Goal: Information Seeking & Learning: Learn about a topic

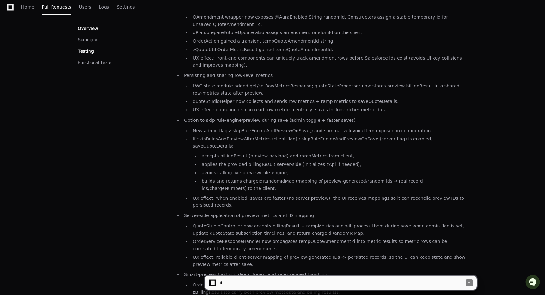
scroll to position [199, 0]
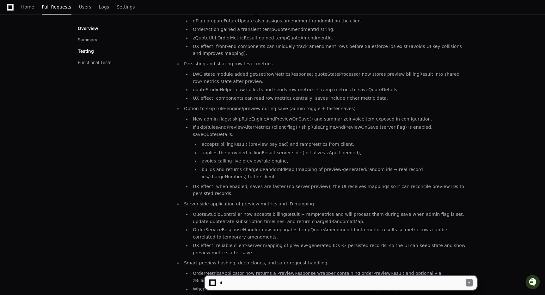
click at [341, 166] on li "builds and returns chargeIdRandomIdMap (mapping of preview-generated/random ids…" at bounding box center [333, 173] width 267 height 15
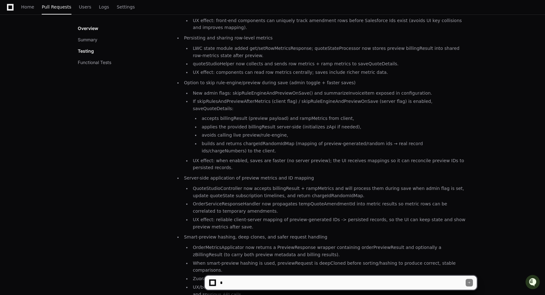
scroll to position [226, 0]
click at [293, 160] on li "UX effect: when enabled, saves are faster (no server preview); the UI receives …" at bounding box center [329, 164] width 276 height 15
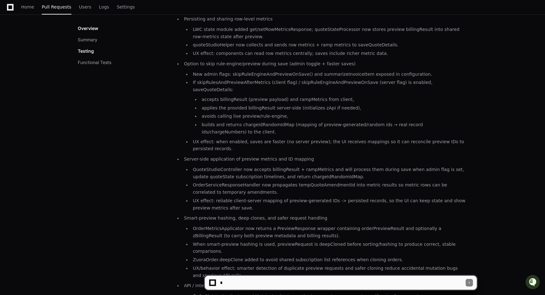
scroll to position [257, 0]
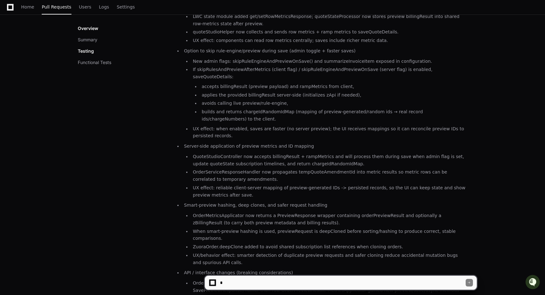
click at [331, 133] on ul "Client-side temporary IDs for amendments QAmendment wrapper now exposes @AuraEn…" at bounding box center [321, 175] width 292 height 483
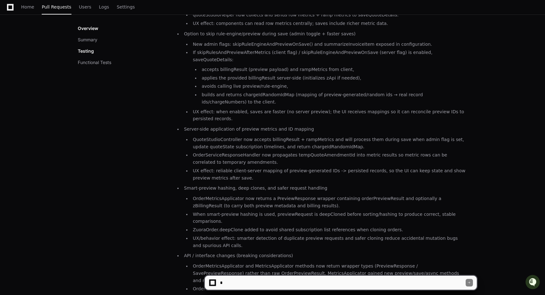
scroll to position [288, 0]
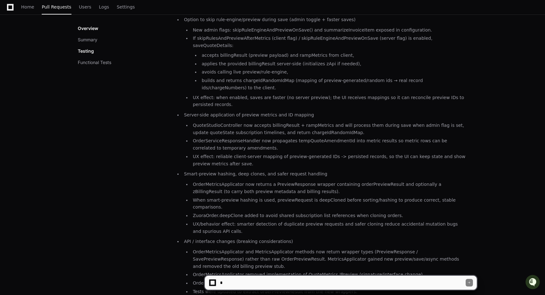
click at [353, 126] on li "QuoteStudioController now accepts billingResult + rampMetrics and will process …" at bounding box center [329, 129] width 276 height 15
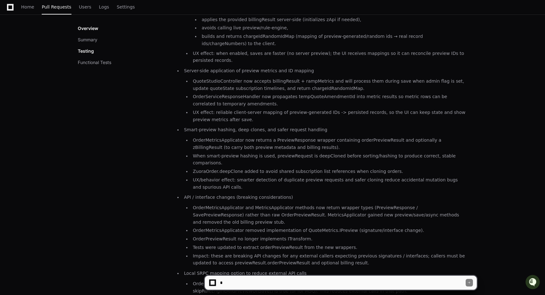
scroll to position [336, 0]
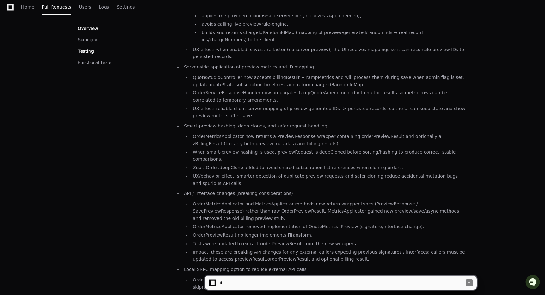
click at [398, 77] on li "QuoteStudioController now accepts billingResult + rampMetrics and will process …" at bounding box center [329, 81] width 276 height 15
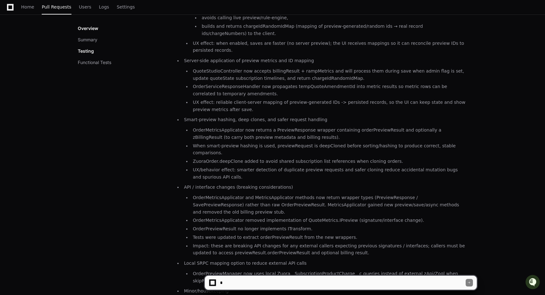
scroll to position [348, 0]
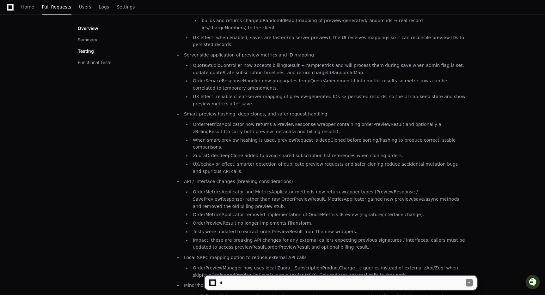
click at [298, 77] on li "OrderServiceResponseHandler now propagates tempQuoteAmendmentId into metric res…" at bounding box center [329, 84] width 276 height 15
click at [314, 77] on li "OrderServiceResponseHandler now propagates tempQuoteAmendmentId into metric res…" at bounding box center [329, 84] width 276 height 15
click at [370, 77] on li "OrderServiceResponseHandler now propagates tempQuoteAmendmentId into metric res…" at bounding box center [329, 84] width 276 height 15
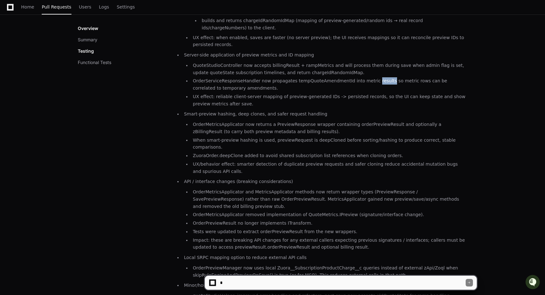
click at [392, 77] on li "OrderServiceResponseHandler now propagates tempQuoteAmendmentId into metric res…" at bounding box center [329, 84] width 276 height 15
click at [233, 82] on li "OrderServiceResponseHandler now propagates tempQuoteAmendmentId into metric res…" at bounding box center [329, 84] width 276 height 15
click at [263, 93] on li "UX effect: reliable client-server mapping of preview-generated IDs -> persisted…" at bounding box center [329, 100] width 276 height 15
click at [290, 93] on li "UX effect: reliable client-server mapping of preview-generated IDs -> persisted…" at bounding box center [329, 100] width 276 height 15
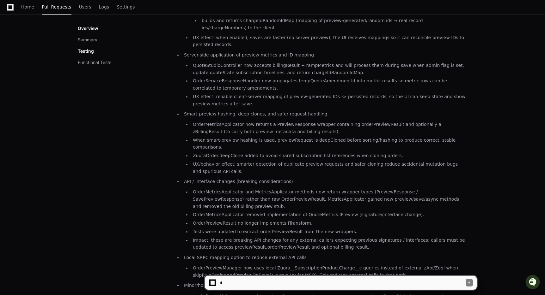
click at [326, 93] on li "UX effect: reliable client-server mapping of preview-generated IDs -> persisted…" at bounding box center [329, 100] width 276 height 15
click at [350, 93] on li "UX effect: reliable client-server mapping of preview-generated IDs -> persisted…" at bounding box center [329, 100] width 276 height 15
click at [392, 93] on li "UX effect: reliable client-server mapping of preview-generated IDs -> persisted…" at bounding box center [329, 100] width 276 height 15
click at [416, 93] on li "UX effect: reliable client-server mapping of preview-generated IDs -> persisted…" at bounding box center [329, 100] width 276 height 15
click at [323, 93] on li "UX effect: reliable client-server mapping of preview-generated IDs -> persisted…" at bounding box center [329, 100] width 276 height 15
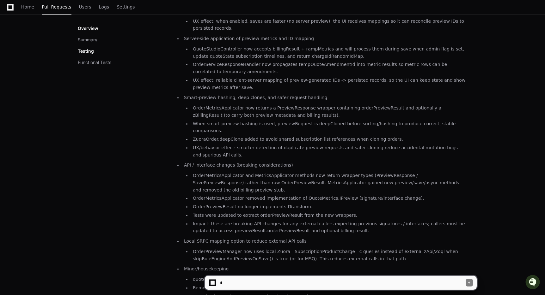
scroll to position [367, 0]
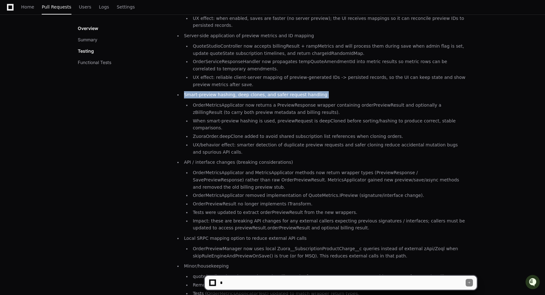
drag, startPoint x: 185, startPoint y: 88, endPoint x: 322, endPoint y: 94, distance: 137.2
click at [322, 94] on li "Smart-preview hashing, deep clones, and safer request handling OrderMetricsAppl…" at bounding box center [324, 123] width 285 height 64
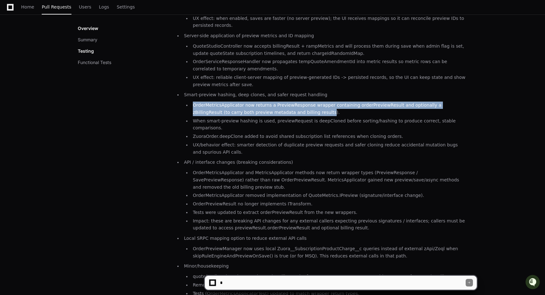
drag, startPoint x: 193, startPoint y: 100, endPoint x: 286, endPoint y: 103, distance: 92.6
click at [288, 103] on li "OrderMetricsApplicator now returns a PreviewResponse wrapper containing orderPr…" at bounding box center [329, 109] width 276 height 15
click at [293, 108] on li "OrderMetricsApplicator now returns a PreviewResponse wrapper containing orderPr…" at bounding box center [329, 109] width 276 height 15
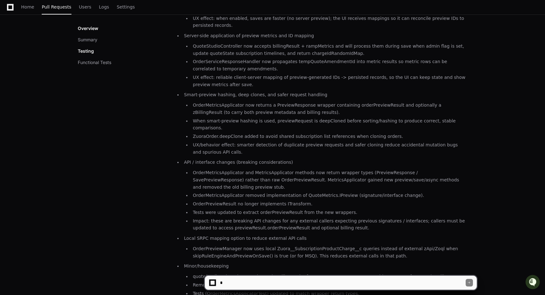
click at [215, 133] on li "ZuoraOrder.deepClone added to avoid shared subscription list references when cl…" at bounding box center [329, 136] width 276 height 7
click at [223, 142] on li "UX/behavior effect: smarter detection of duplicate preview requests and safer c…" at bounding box center [329, 149] width 276 height 15
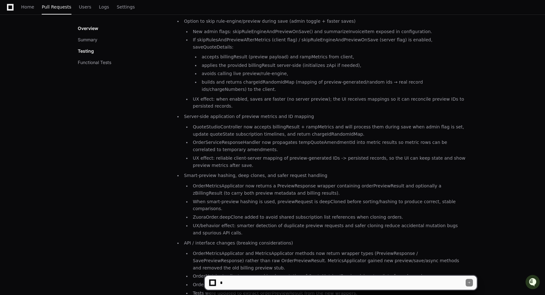
scroll to position [152, 0]
